Goal: Task Accomplishment & Management: Use online tool/utility

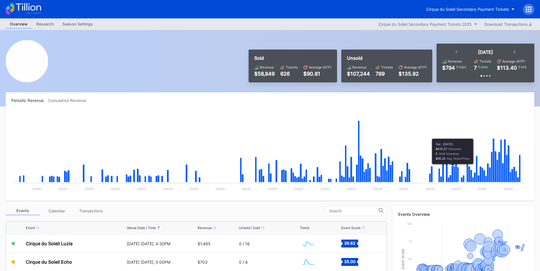
click at [532, 9] on div at bounding box center [528, 9] width 11 height 11
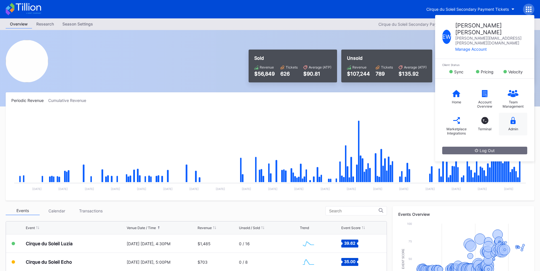
click at [508, 113] on div "Admin" at bounding box center [513, 124] width 28 height 23
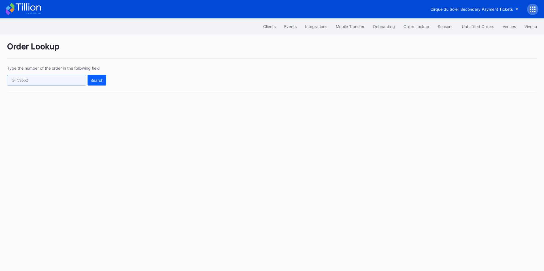
click at [77, 85] on input "text" at bounding box center [46, 80] width 79 height 11
paste input "76113934"
type input "76113934"
click at [99, 78] on div "Search" at bounding box center [96, 80] width 13 height 5
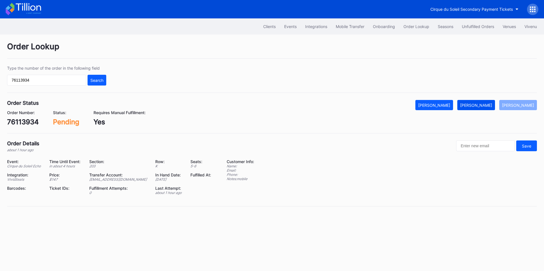
click at [484, 106] on div "[PERSON_NAME]" at bounding box center [476, 105] width 32 height 5
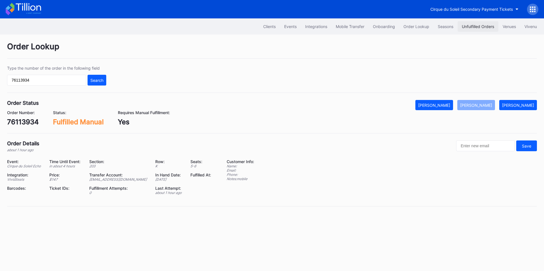
click at [474, 25] on div "Unfulfilled Orders" at bounding box center [478, 26] width 32 height 5
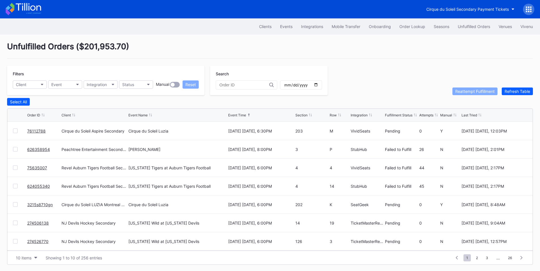
click at [39, 132] on link "76112788" at bounding box center [36, 131] width 18 height 5
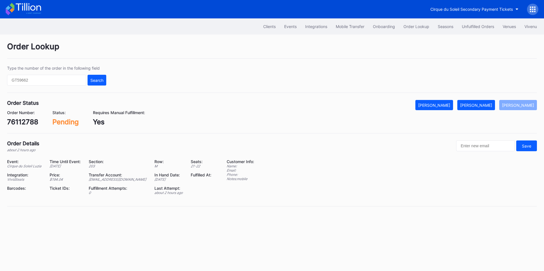
click at [23, 122] on div "76112788" at bounding box center [22, 122] width 31 height 8
copy div "76112788"
click at [481, 103] on div "[PERSON_NAME]" at bounding box center [476, 105] width 32 height 5
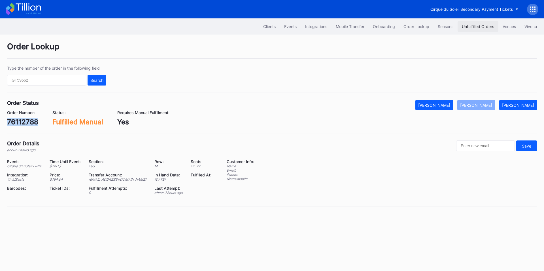
click at [470, 25] on div "Unfulfilled Orders" at bounding box center [478, 26] width 32 height 5
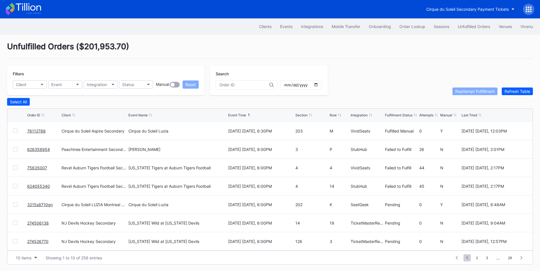
click at [44, 207] on link "3215s8710gn" at bounding box center [40, 204] width 26 height 5
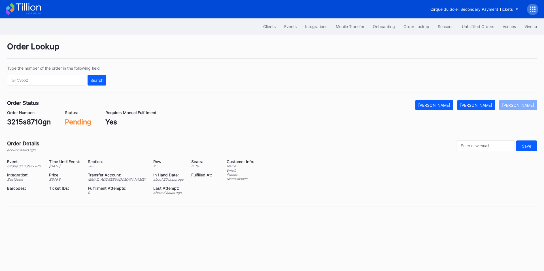
click at [37, 120] on div "3215s8710gn" at bounding box center [29, 122] width 44 height 8
click at [27, 121] on div "3215s8710gn" at bounding box center [29, 122] width 44 height 8
copy div "3215s8710gn"
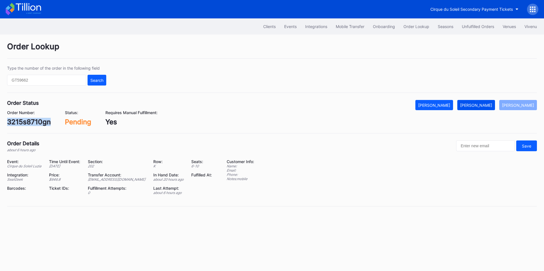
click at [484, 110] on button "[PERSON_NAME]" at bounding box center [476, 105] width 38 height 10
